Goal: Book appointment/travel/reservation

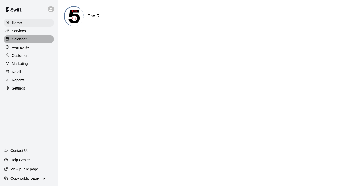
click at [40, 36] on div "Calendar" at bounding box center [28, 39] width 49 height 8
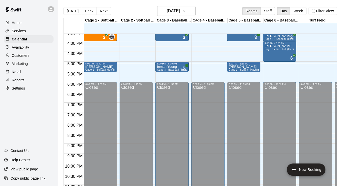
scroll to position [320, 0]
click at [106, 67] on div "[PERSON_NAME] Cage 1 - Softball Machine" at bounding box center [100, 158] width 30 height 186
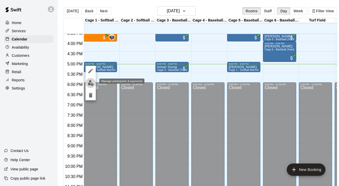
click at [92, 85] on img "edit" at bounding box center [91, 83] width 6 height 6
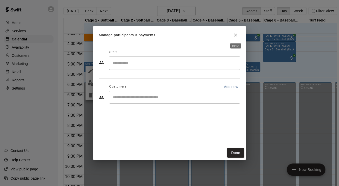
click at [233, 36] on icon "Close" at bounding box center [235, 34] width 5 height 5
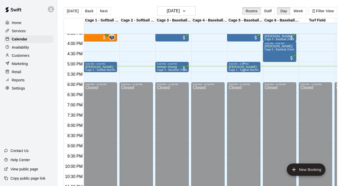
click at [239, 69] on span "Cage 1 - Softball Machine" at bounding box center [243, 70] width 31 height 3
click at [259, 72] on div at bounding box center [169, 93] width 339 height 186
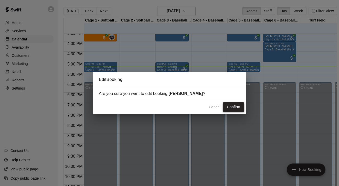
click at [235, 110] on button "Confirm" at bounding box center [233, 106] width 21 height 9
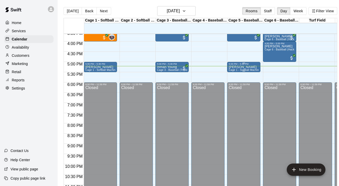
click at [248, 71] on div at bounding box center [243, 71] width 30 height 1
click at [235, 78] on icon "edit" at bounding box center [234, 76] width 6 height 6
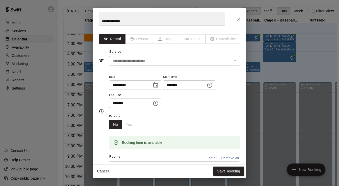
click at [151, 105] on div "******** ​" at bounding box center [135, 102] width 52 height 9
click at [184, 84] on input "********" at bounding box center [182, 84] width 39 height 9
click at [154, 102] on button "Choose time, selected time is 5:30 PM" at bounding box center [155, 103] width 10 height 10
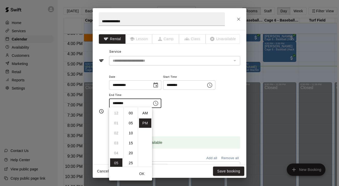
scroll to position [9, 0]
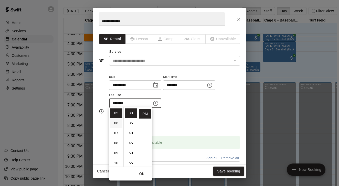
click at [118, 121] on li "06" at bounding box center [116, 122] width 12 height 9
click at [131, 115] on li "00" at bounding box center [131, 112] width 12 height 9
type input "********"
click at [237, 172] on button "Save booking" at bounding box center [228, 171] width 31 height 9
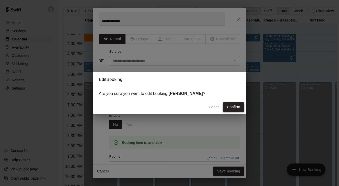
click at [233, 106] on button "Confirm" at bounding box center [233, 106] width 21 height 9
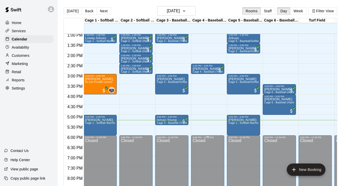
scroll to position [0, 1]
click at [168, 120] on p "Inman Young" at bounding box center [171, 120] width 30 height 0
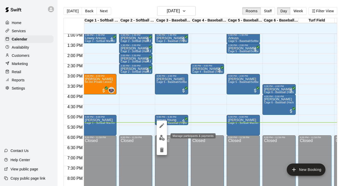
click at [160, 138] on img "edit" at bounding box center [162, 138] width 6 height 6
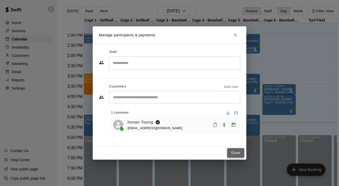
click at [228, 153] on button "Done" at bounding box center [235, 152] width 17 height 9
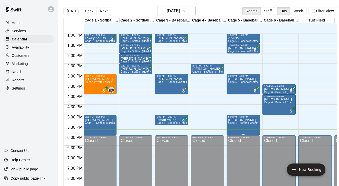
click at [234, 126] on icon "edit" at bounding box center [233, 124] width 6 height 6
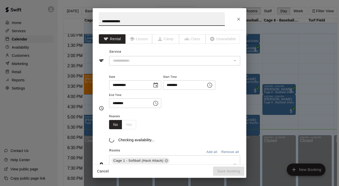
type input "**********"
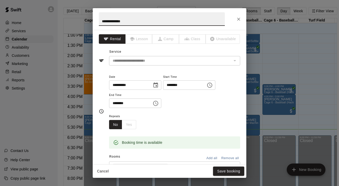
click at [154, 103] on button "Choose time, selected time is 6:00 PM" at bounding box center [155, 103] width 10 height 10
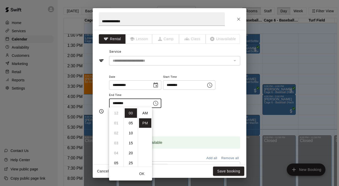
scroll to position [9, 0]
click at [172, 114] on div "Repeats No Yes" at bounding box center [174, 121] width 131 height 16
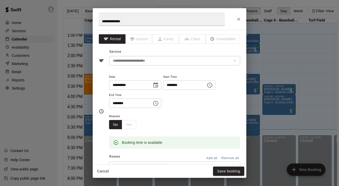
scroll to position [0, 0]
click at [236, 22] on button "Close" at bounding box center [238, 19] width 9 height 9
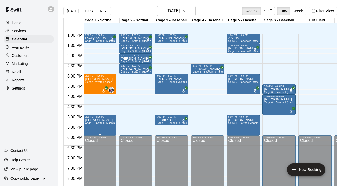
click at [101, 122] on span "Cage 1 - Softball Machine" at bounding box center [100, 123] width 31 height 3
click at [89, 137] on img "edit" at bounding box center [90, 139] width 6 height 6
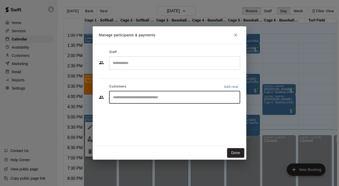
click at [221, 99] on input "Start typing to search customers..." at bounding box center [174, 97] width 126 height 5
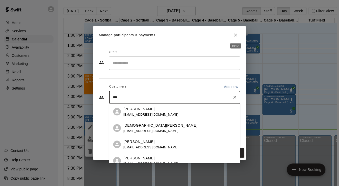
type input "***"
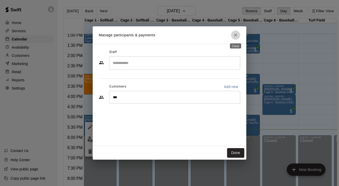
click at [238, 34] on button "Close" at bounding box center [235, 34] width 9 height 9
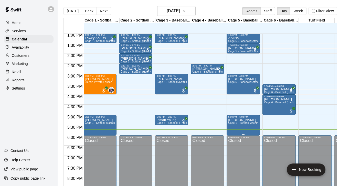
click at [242, 120] on p "[PERSON_NAME]" at bounding box center [243, 120] width 30 height 0
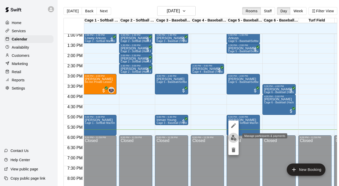
click at [236, 137] on img "edit" at bounding box center [234, 138] width 6 height 6
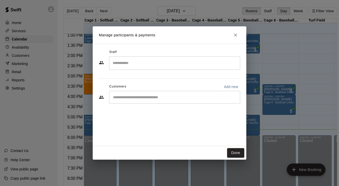
click at [211, 100] on div "​" at bounding box center [174, 97] width 131 height 13
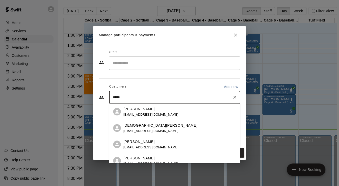
type input "******"
click at [202, 127] on div "[PERSON_NAME] [EMAIL_ADDRESS][DOMAIN_NAME]" at bounding box center [179, 128] width 113 height 11
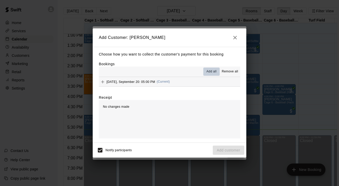
click at [216, 71] on button "Add all" at bounding box center [211, 72] width 16 height 8
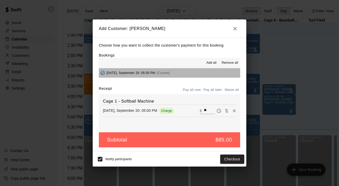
click at [215, 74] on button "[DATE], September 20: 05:00 PM (Current)" at bounding box center [169, 72] width 141 height 9
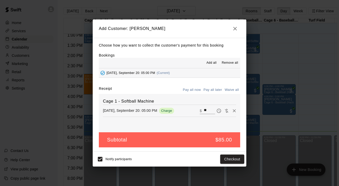
click at [237, 31] on icon "button" at bounding box center [235, 29] width 6 height 6
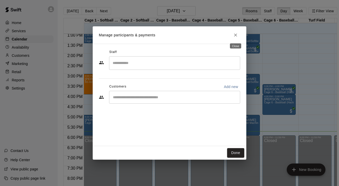
click at [235, 30] on button "Close" at bounding box center [235, 34] width 9 height 9
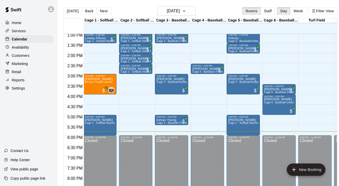
click at [25, 55] on p "Customers" at bounding box center [21, 55] width 18 height 5
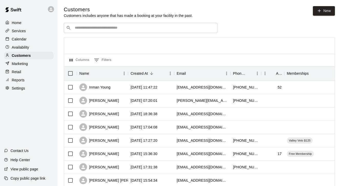
click at [138, 31] on div "​ ​" at bounding box center [141, 28] width 154 height 10
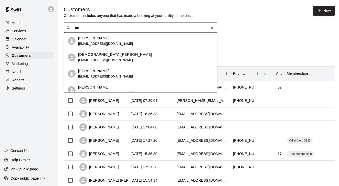
type input "****"
click at [115, 72] on div "[PERSON_NAME] [EMAIL_ADDRESS][DOMAIN_NAME]" at bounding box center [145, 73] width 135 height 11
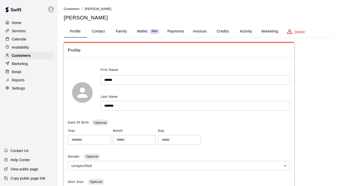
click at [181, 30] on button "Payments" at bounding box center [175, 31] width 25 height 12
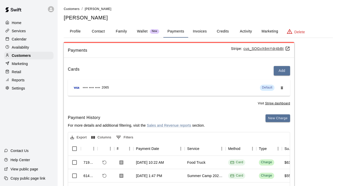
click at [39, 38] on div "Calendar" at bounding box center [28, 39] width 49 height 8
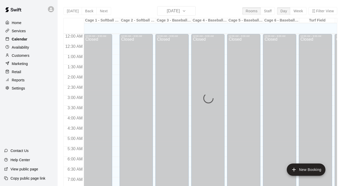
scroll to position [318, 0]
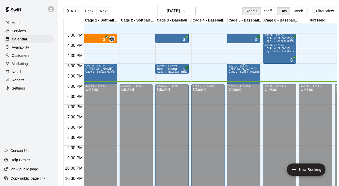
click at [234, 71] on span "Cage 1 - Softball Machine" at bounding box center [243, 71] width 31 height 3
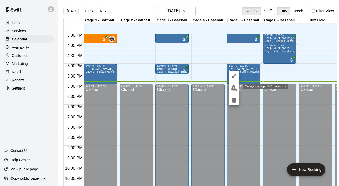
click at [233, 88] on img "edit" at bounding box center [234, 88] width 6 height 6
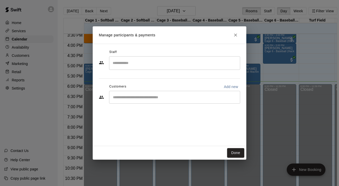
click at [226, 95] on input "Start typing to search customers..." at bounding box center [174, 97] width 126 height 5
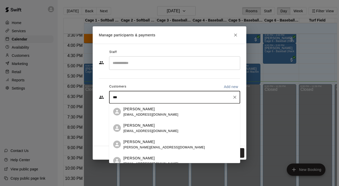
type input "****"
click at [184, 143] on div "[PERSON_NAME] [EMAIL_ADDRESS][DOMAIN_NAME]" at bounding box center [179, 144] width 113 height 11
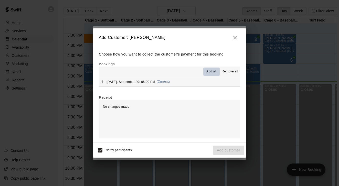
click at [205, 71] on button "Add all" at bounding box center [211, 72] width 16 height 8
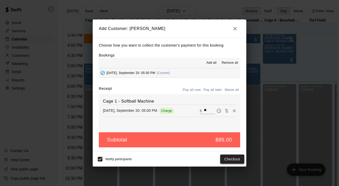
click at [229, 158] on button "Checkout" at bounding box center [232, 159] width 24 height 9
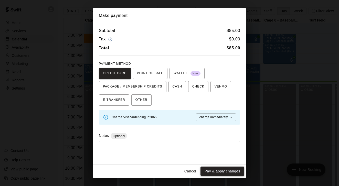
click at [230, 172] on button "Pay & apply changes" at bounding box center [222, 171] width 44 height 9
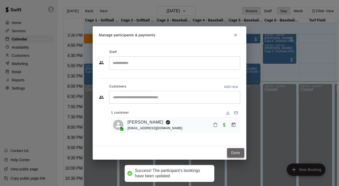
click at [238, 155] on button "Done" at bounding box center [235, 152] width 17 height 9
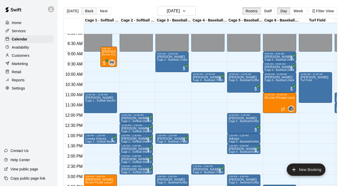
scroll to position [167, 0]
